Goal: Task Accomplishment & Management: Complete application form

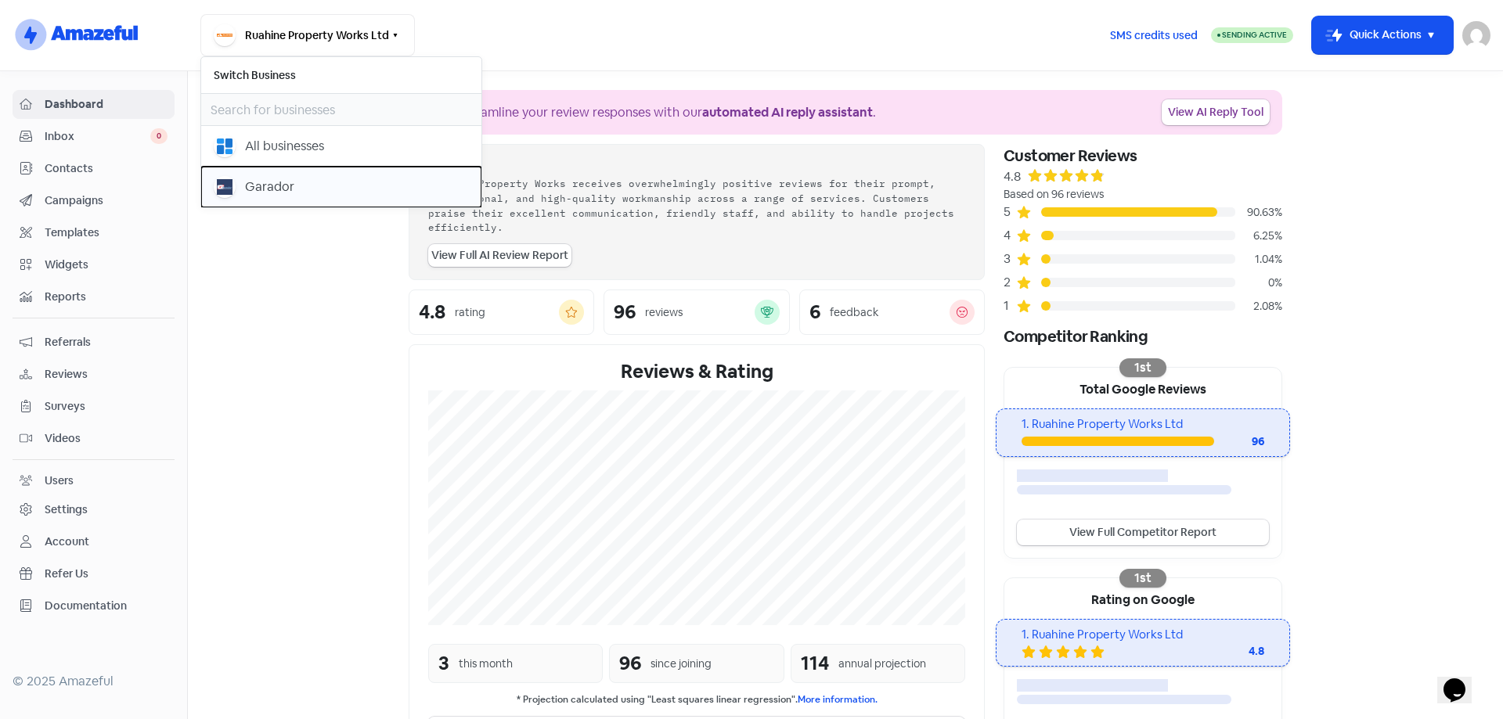
click at [267, 193] on div "Garador" at bounding box center [269, 187] width 49 height 19
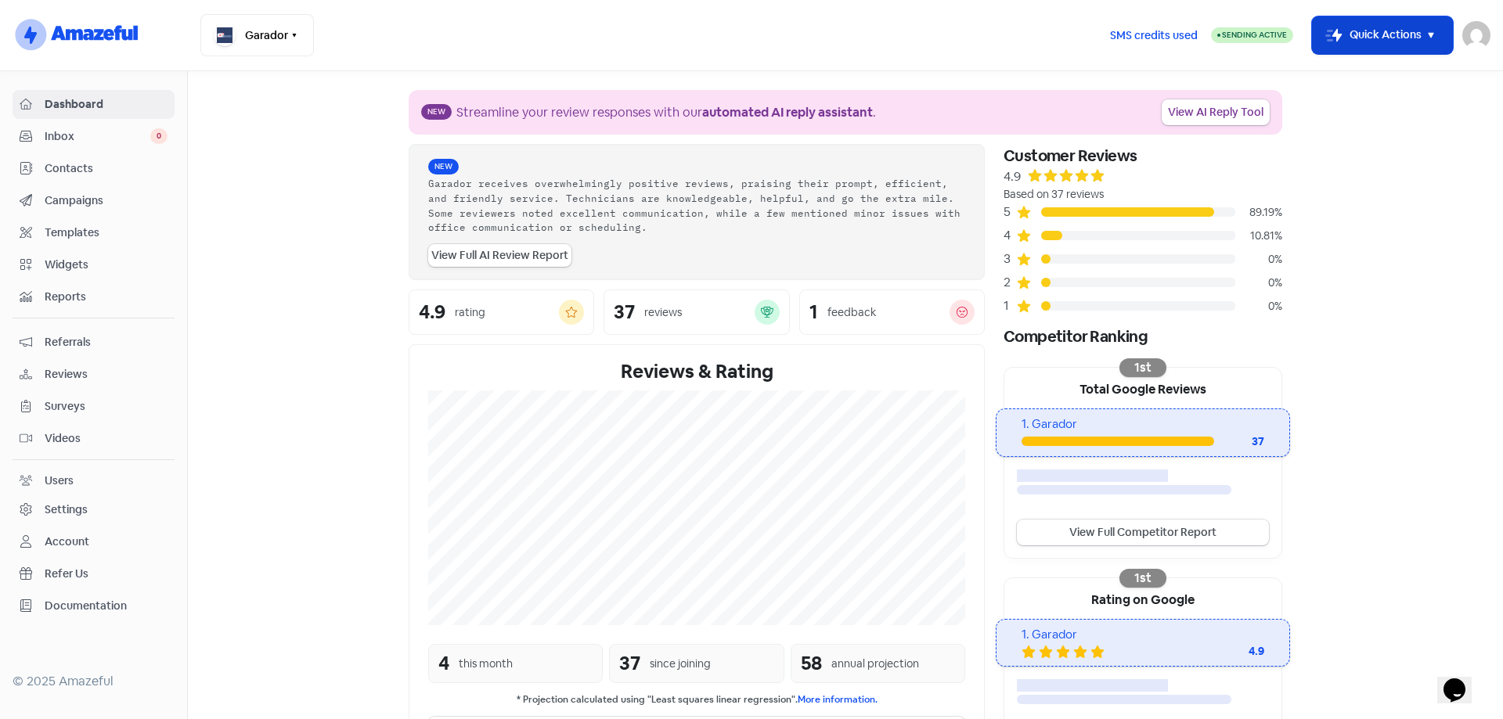
click at [873, 34] on button "Icon For Thunder-move Quick Actions" at bounding box center [1382, 35] width 141 height 38
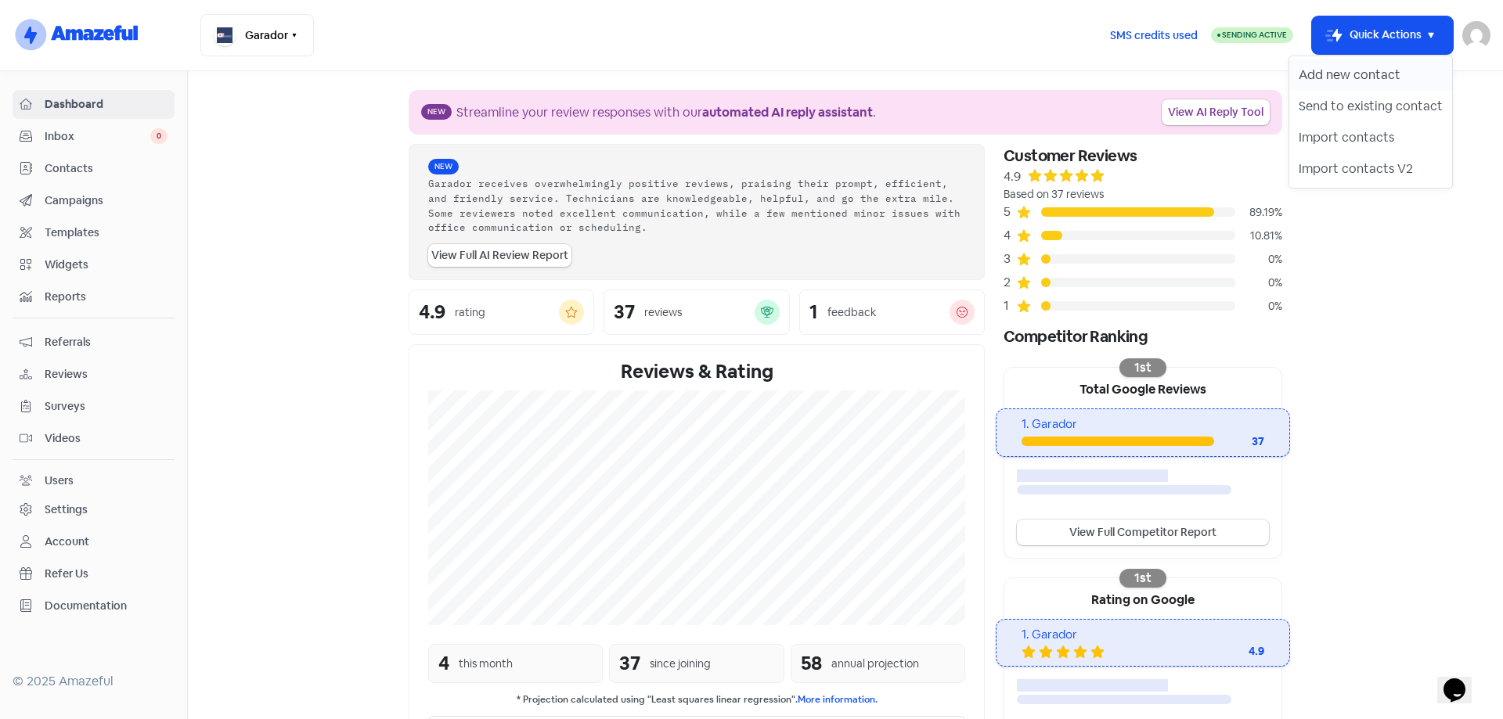
click at [873, 77] on button "Add new contact" at bounding box center [1370, 74] width 163 height 31
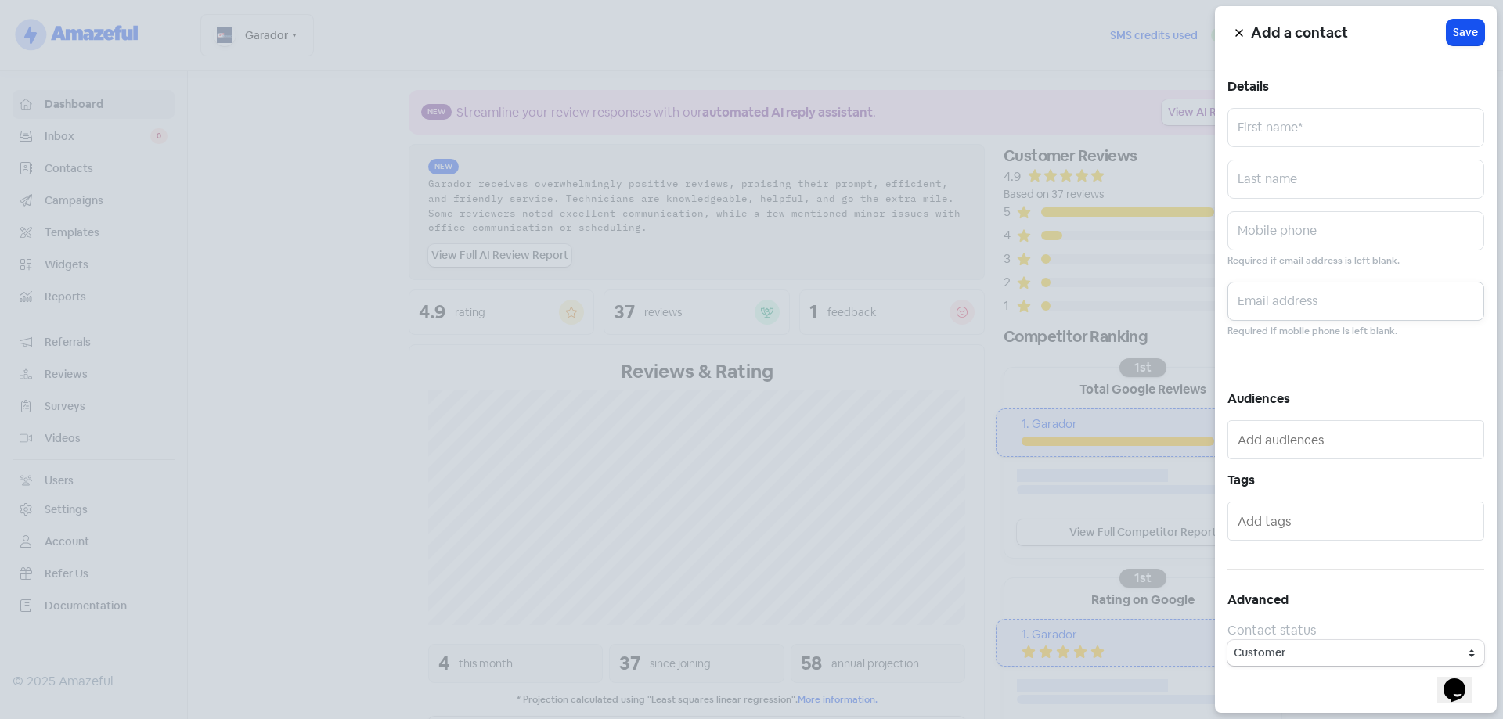
click at [873, 293] on input "text" at bounding box center [1355, 301] width 257 height 39
paste input "[EMAIL_ADDRESS][DOMAIN_NAME]"
type input "[EMAIL_ADDRESS][DOMAIN_NAME]"
click at [873, 133] on input "text" at bounding box center [1355, 127] width 257 height 39
click at [873, 132] on input "[PERSON_NAME] and [PERSON_NAME]" at bounding box center [1355, 127] width 257 height 39
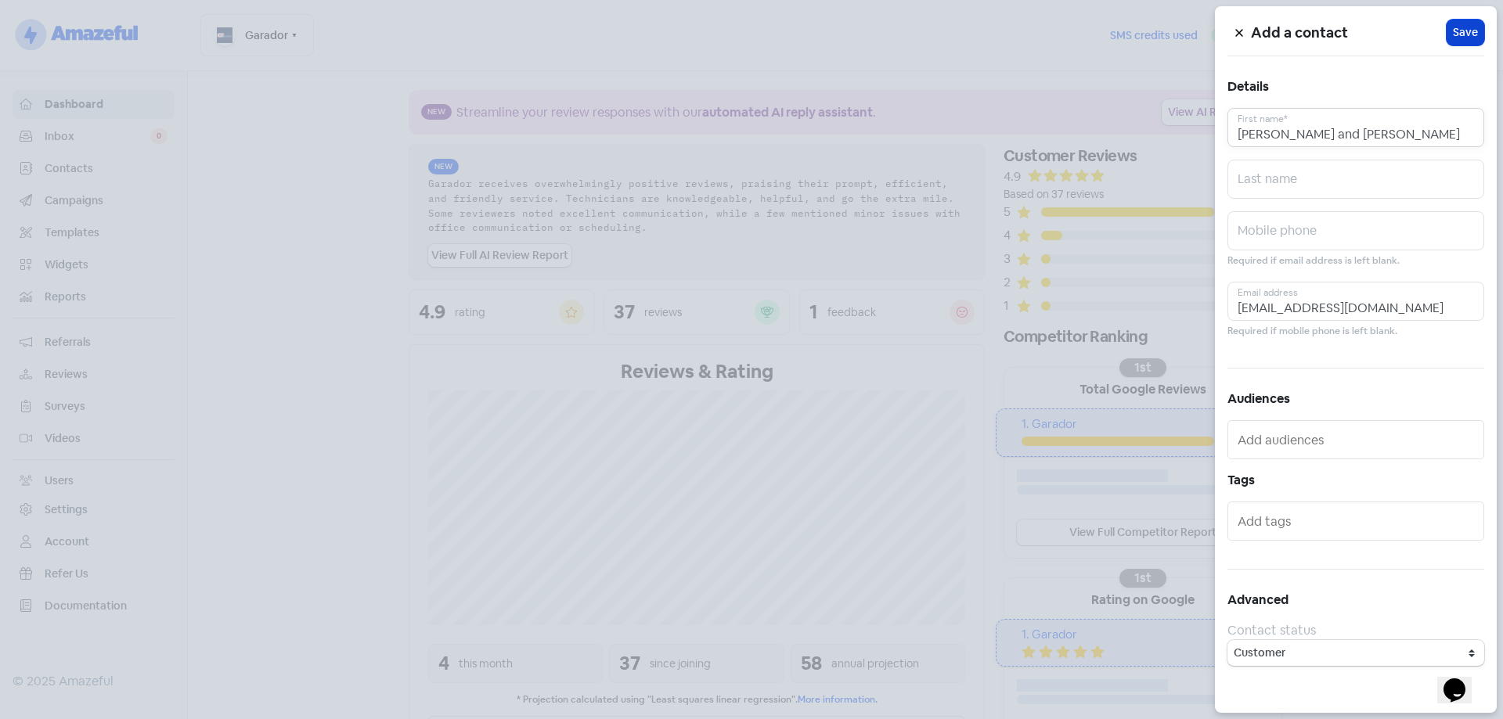
type input "[PERSON_NAME] and [PERSON_NAME]"
click at [873, 29] on span "Save" at bounding box center [1465, 32] width 25 height 16
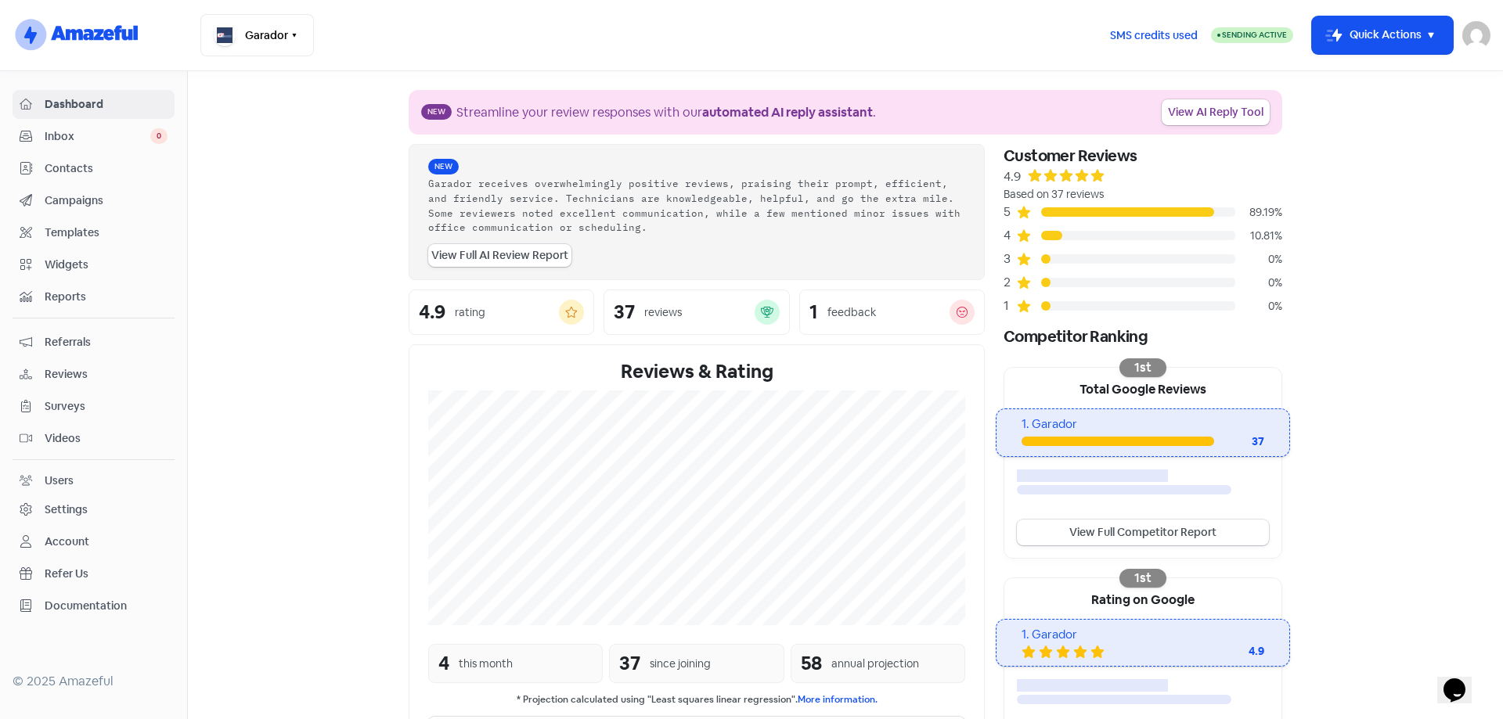
click at [89, 167] on span "Contacts" at bounding box center [106, 168] width 123 height 16
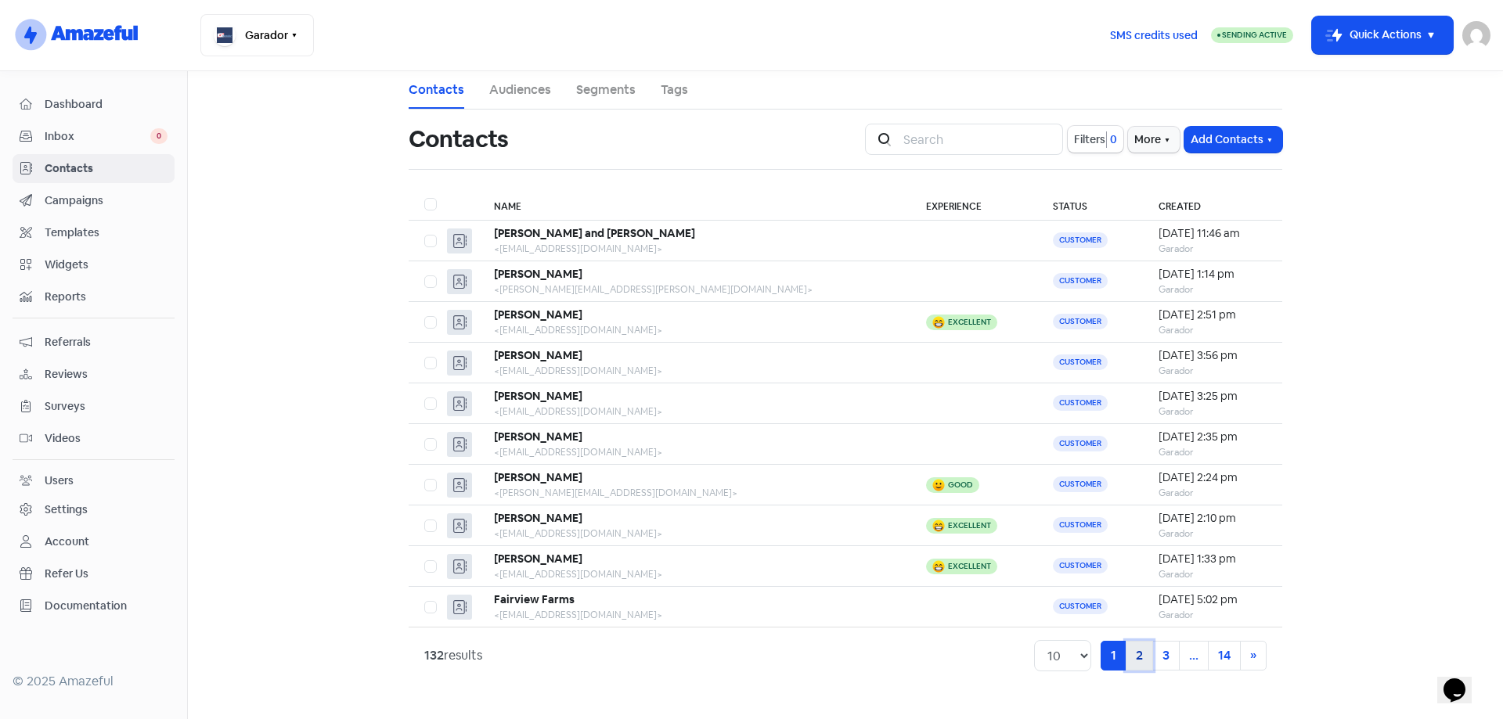
click at [873, 457] on link "2" at bounding box center [1139, 656] width 27 height 30
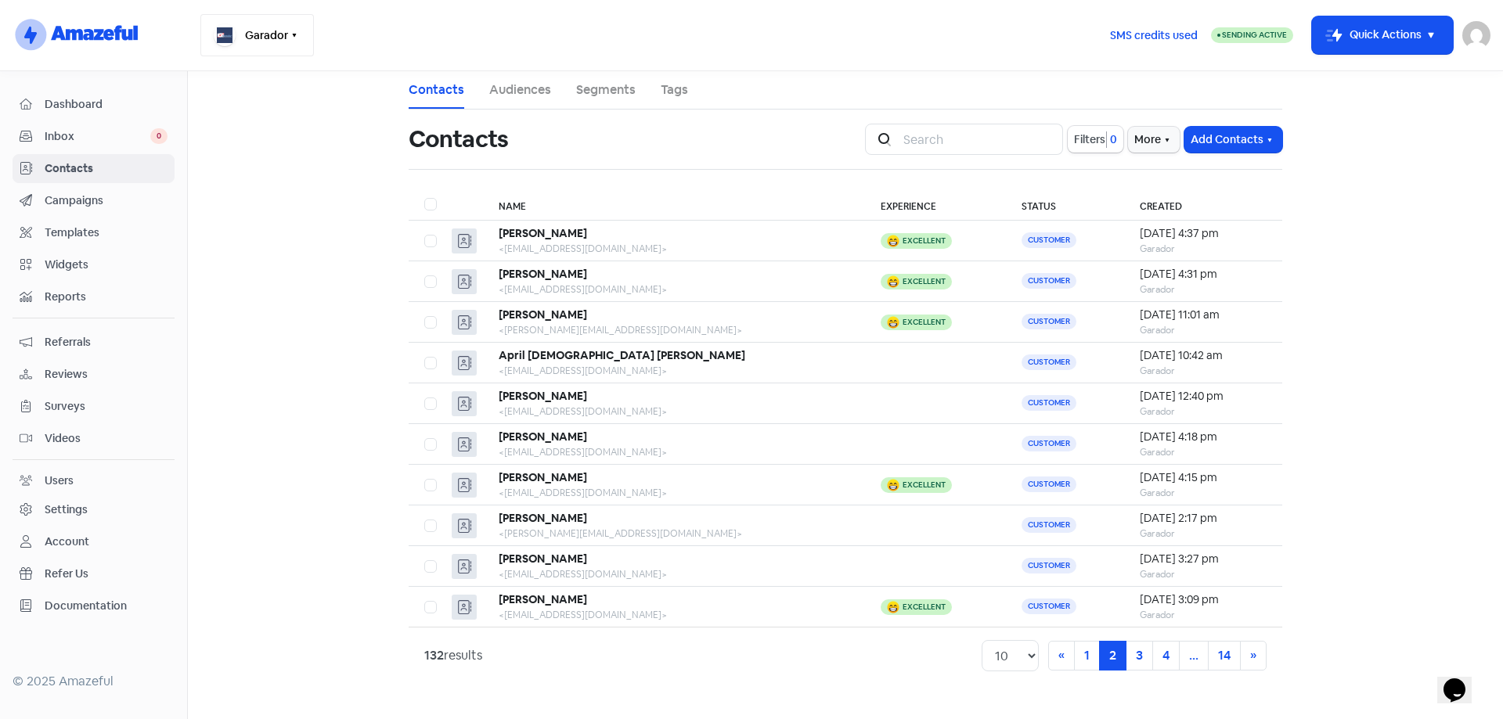
click at [296, 35] on icon "button" at bounding box center [294, 35] width 13 height 13
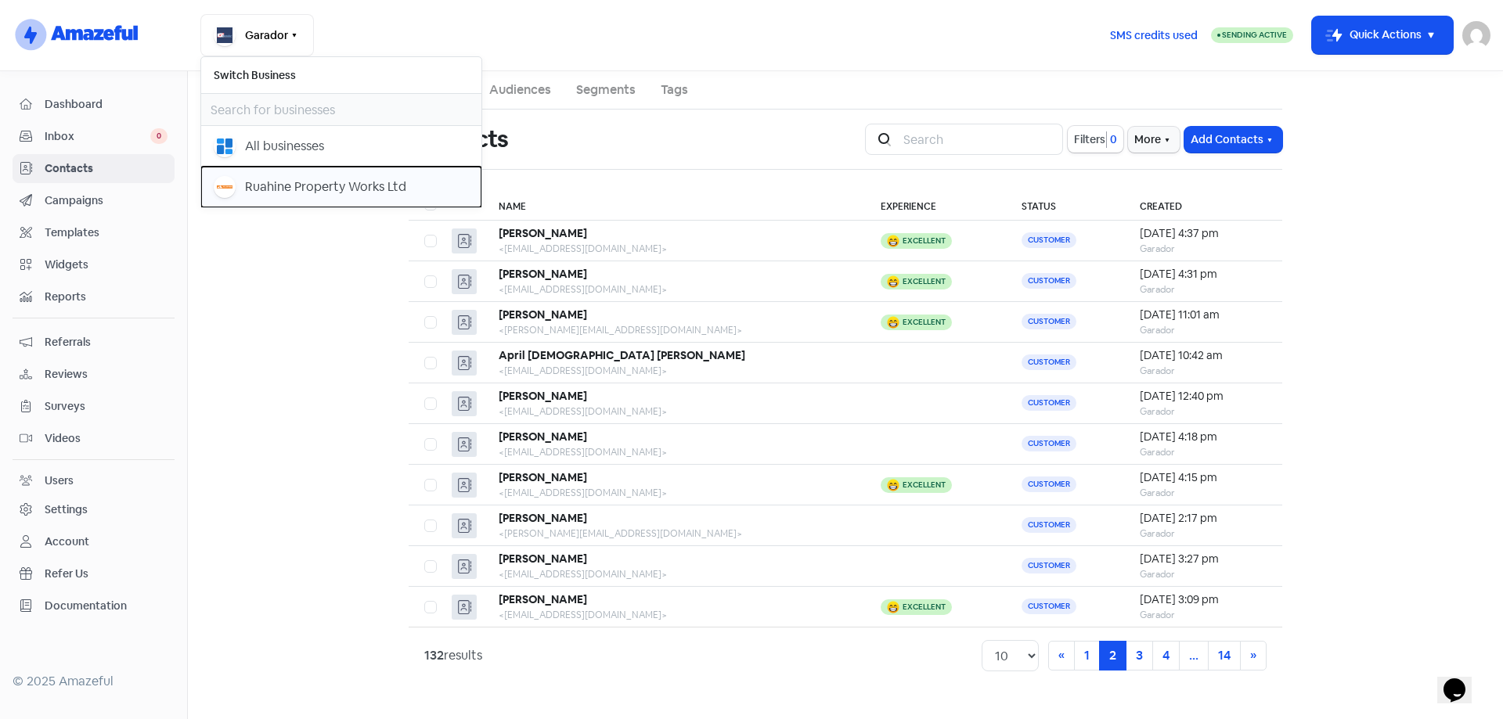
click at [279, 181] on div "Ruahine Property Works Ltd" at bounding box center [325, 187] width 161 height 19
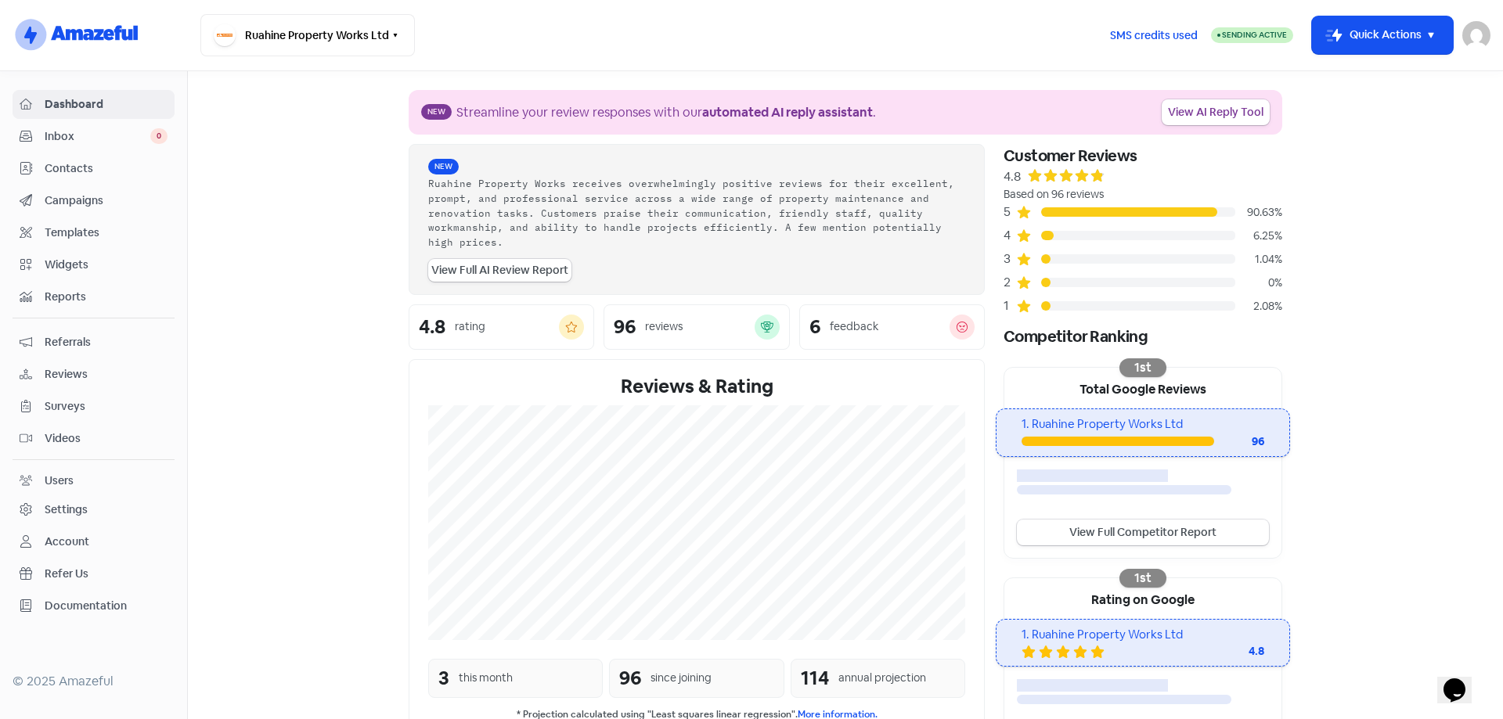
click at [67, 164] on span "Contacts" at bounding box center [106, 168] width 123 height 16
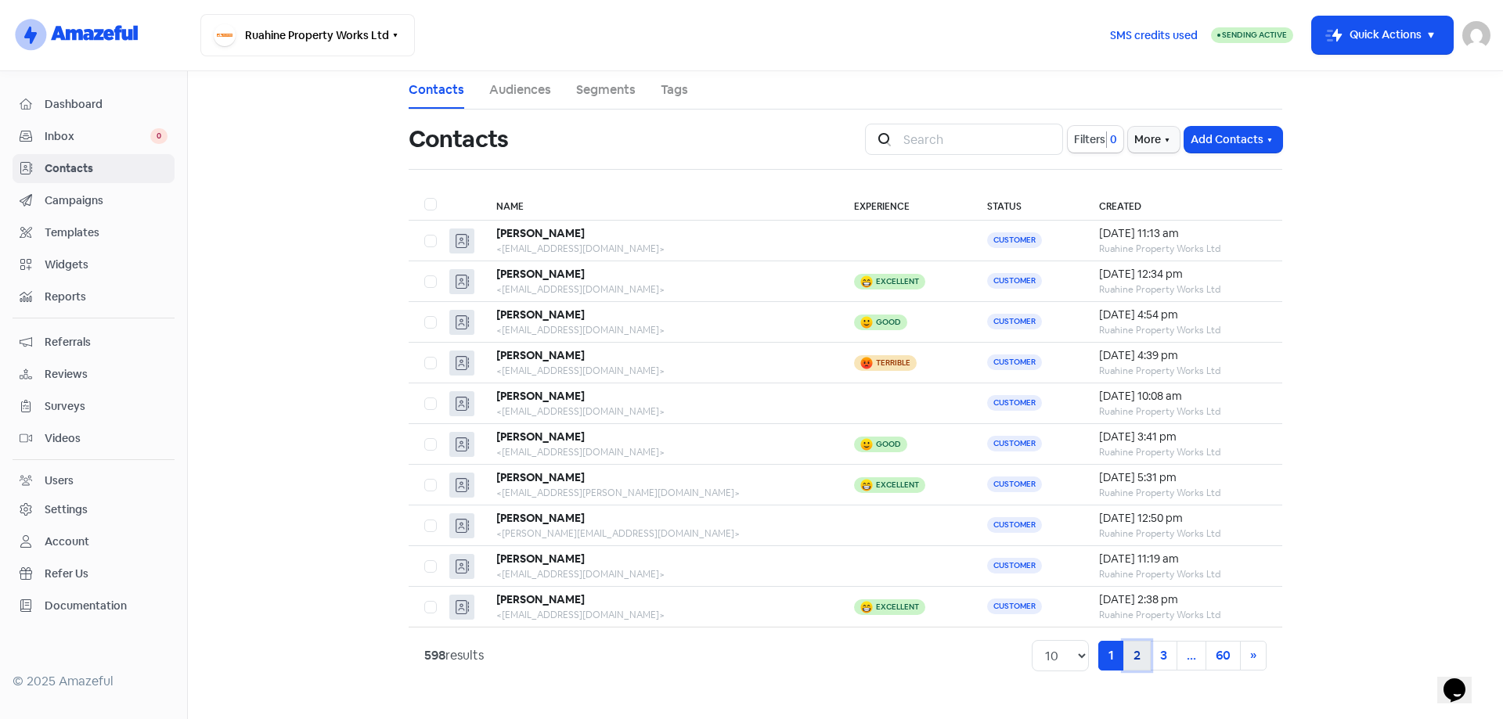
click at [1143, 663] on link "2" at bounding box center [1136, 656] width 27 height 30
